Goal: Task Accomplishment & Management: Use online tool/utility

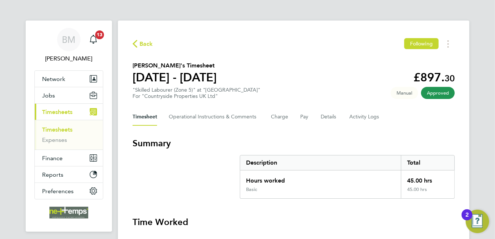
click at [144, 42] on span "Back" at bounding box center [147, 44] width 14 height 9
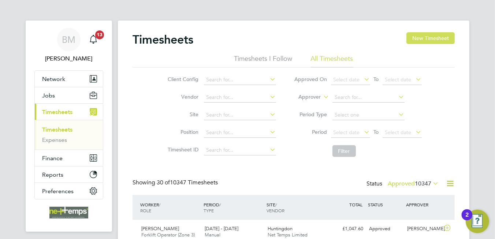
click at [439, 37] on button "New Timesheet" at bounding box center [430, 38] width 48 height 12
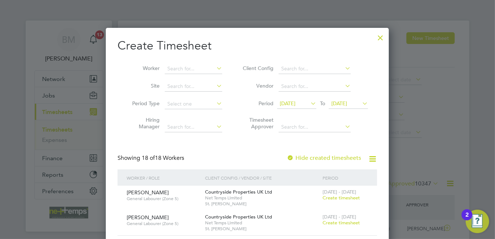
drag, startPoint x: 383, startPoint y: 40, endPoint x: 480, endPoint y: 168, distance: 161.3
click at [382, 40] on div at bounding box center [380, 35] width 13 height 13
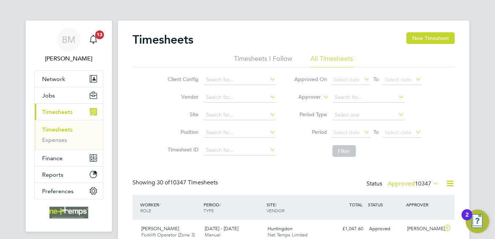
click at [448, 184] on icon at bounding box center [450, 183] width 9 height 9
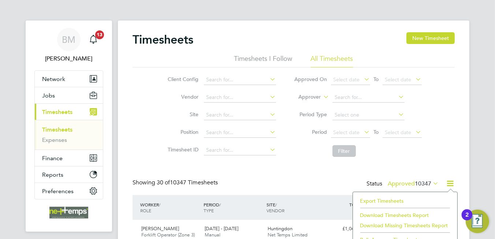
click at [393, 200] on li "Export Timesheets" at bounding box center [405, 201] width 97 height 10
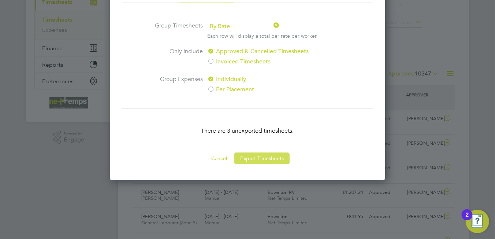
click at [254, 158] on button "Export Timesheets" at bounding box center [261, 158] width 55 height 12
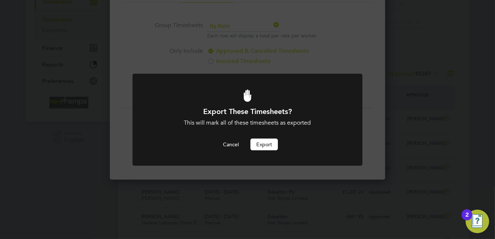
click at [259, 141] on button "Export" at bounding box center [263, 144] width 27 height 12
